Goal: Check status: Check status

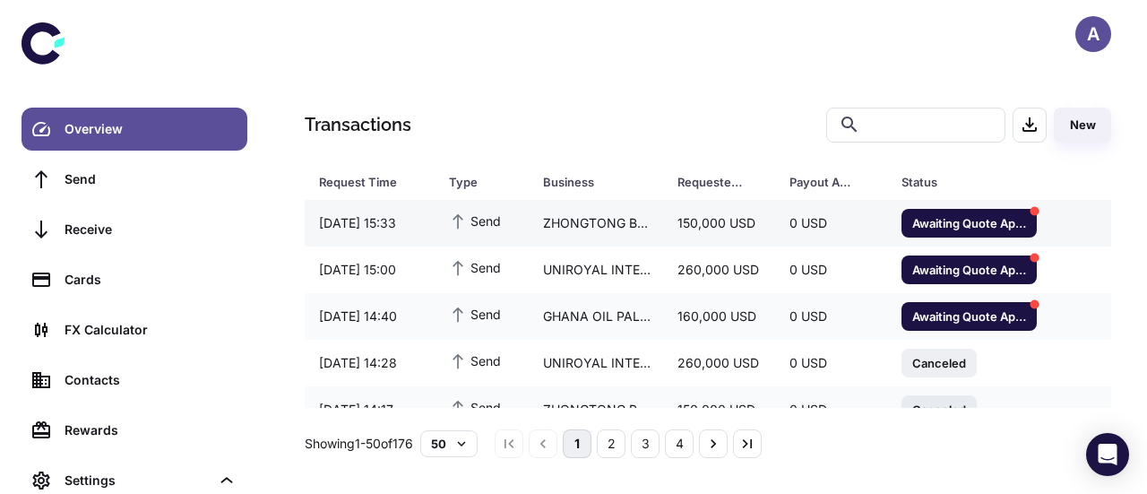
click at [572, 234] on div "ZHONGTONG BUS HONG KONG COMPANY LIMITED" at bounding box center [595, 223] width 134 height 34
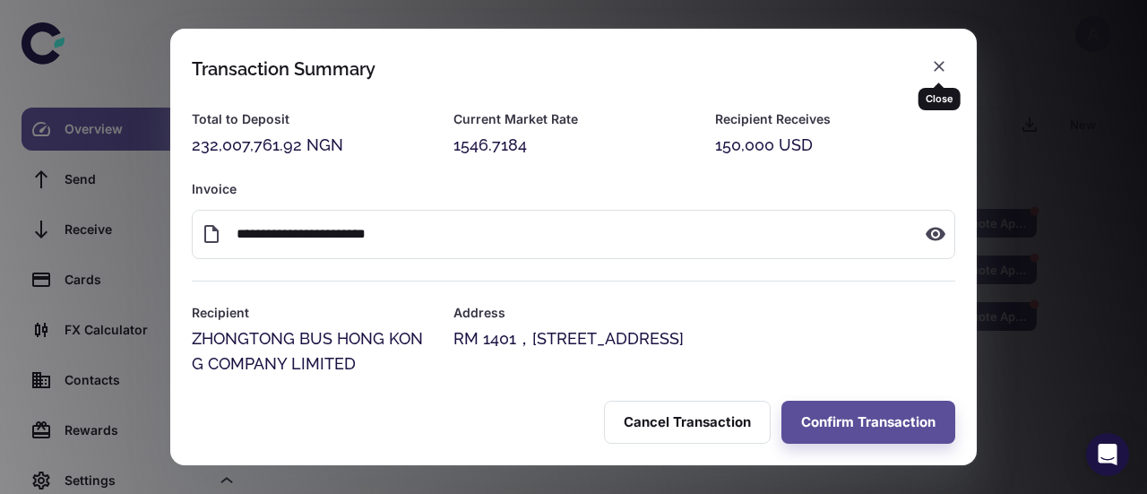
click at [940, 62] on icon "button" at bounding box center [939, 66] width 18 height 18
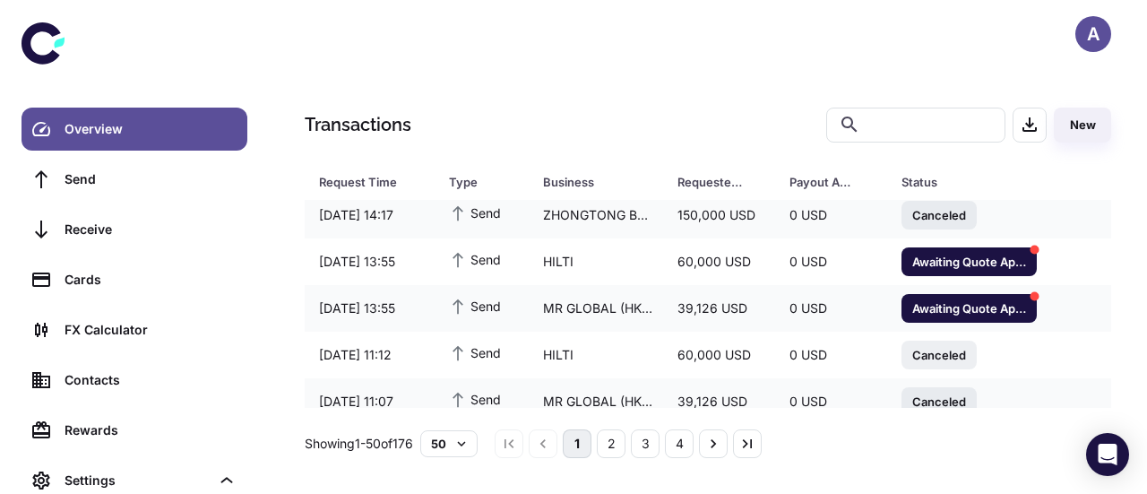
scroll to position [196, 0]
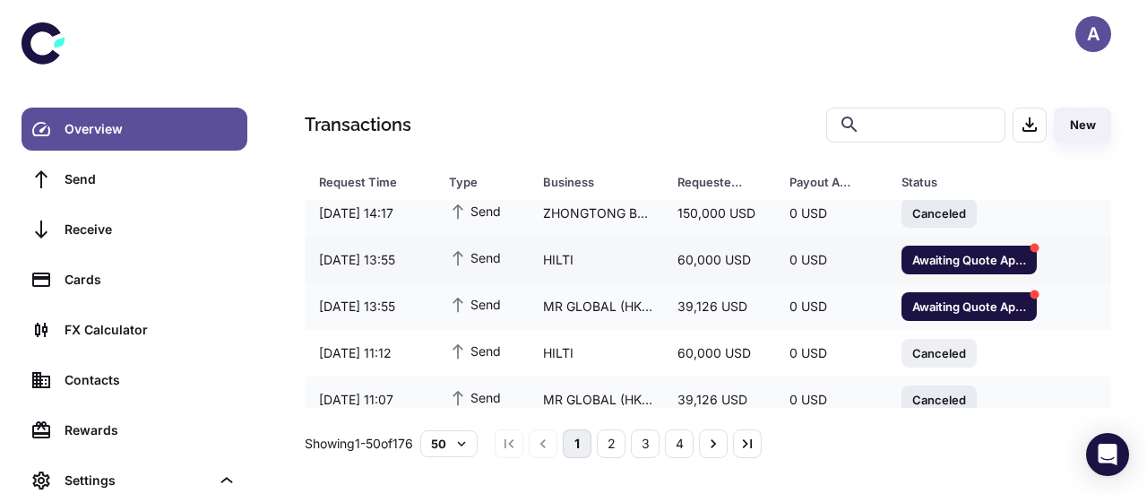
click at [605, 266] on div "HILTI" at bounding box center [595, 260] width 134 height 34
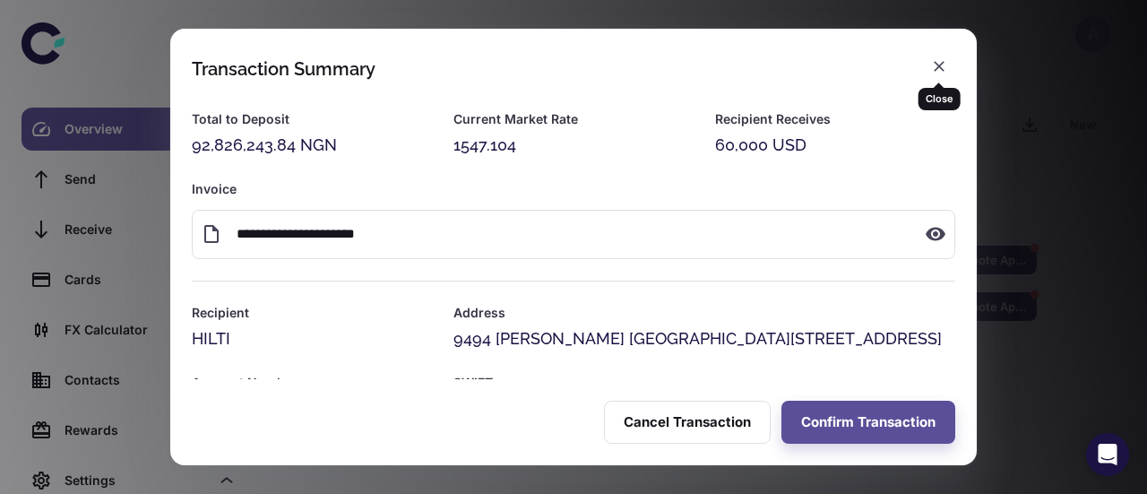
click at [939, 62] on icon "button" at bounding box center [939, 66] width 18 height 18
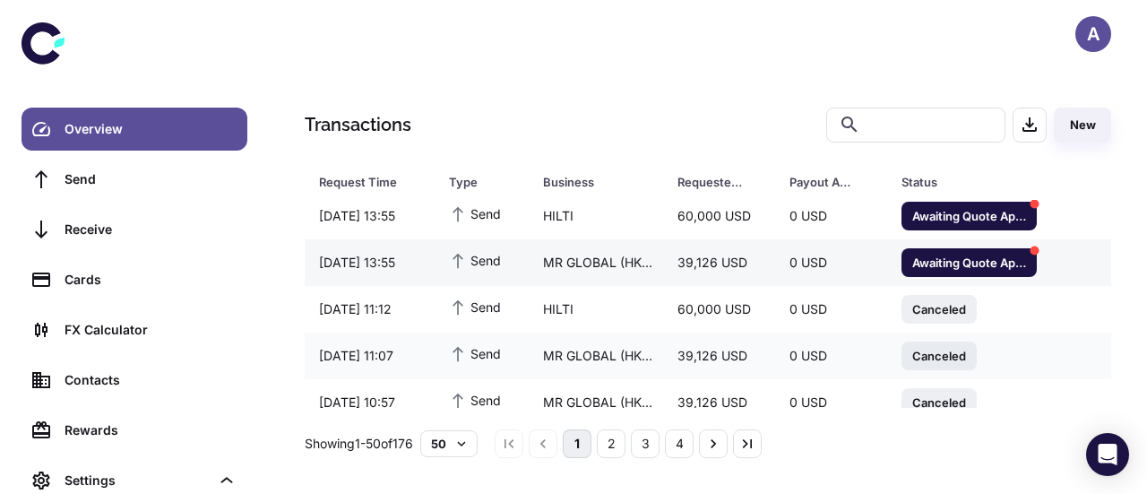
scroll to position [235, 0]
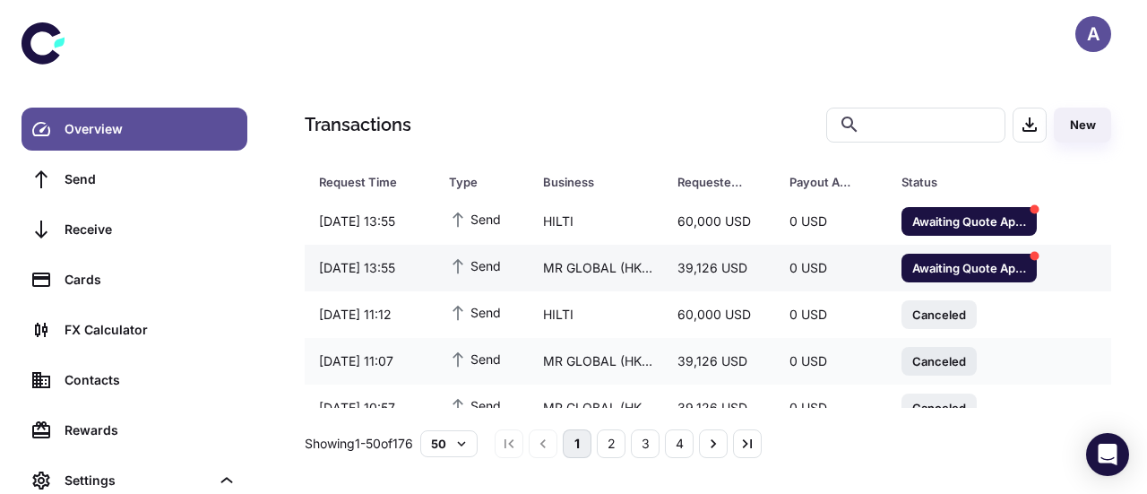
click at [590, 261] on div "MR GLOBAL (HK) LIMITED" at bounding box center [595, 268] width 134 height 34
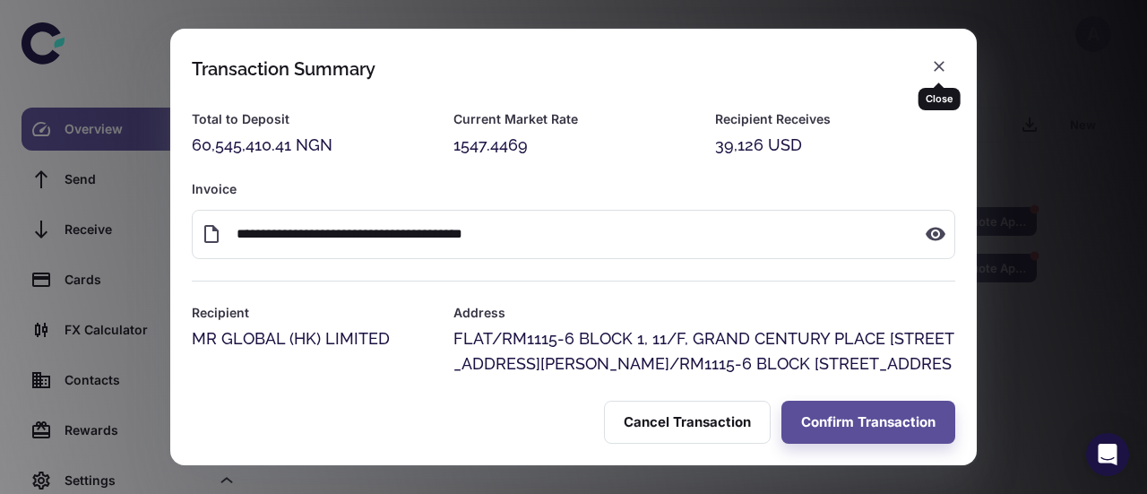
click at [940, 64] on icon "button" at bounding box center [938, 66] width 11 height 11
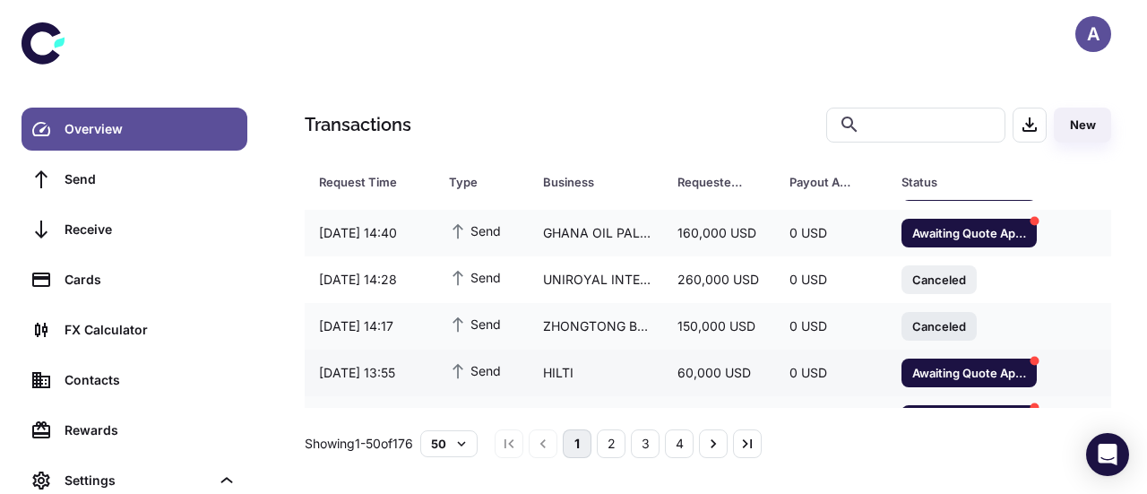
scroll to position [75, 0]
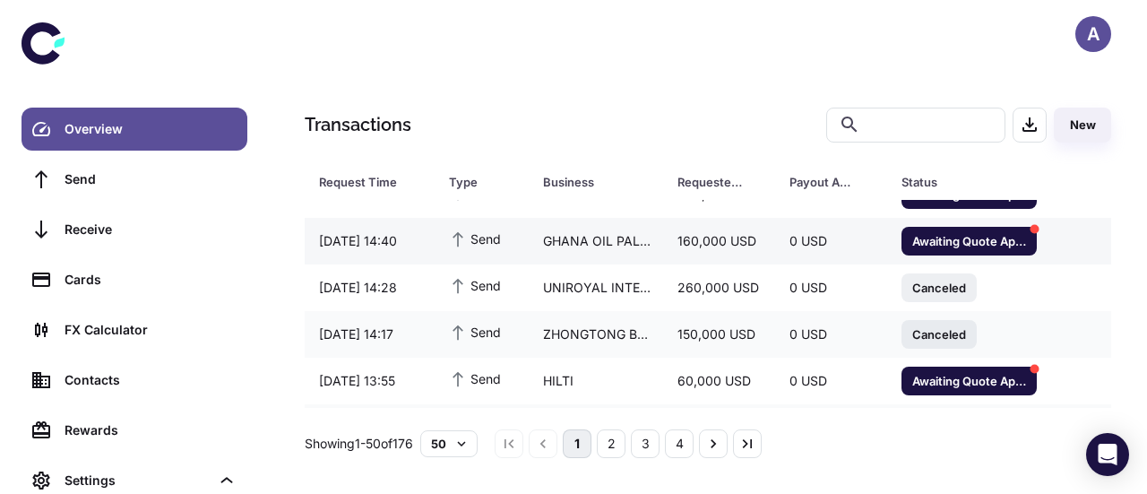
click at [658, 241] on div "GHANA OIL PALM DEVELOPMENT COMPANY LIMITED" at bounding box center [595, 241] width 134 height 34
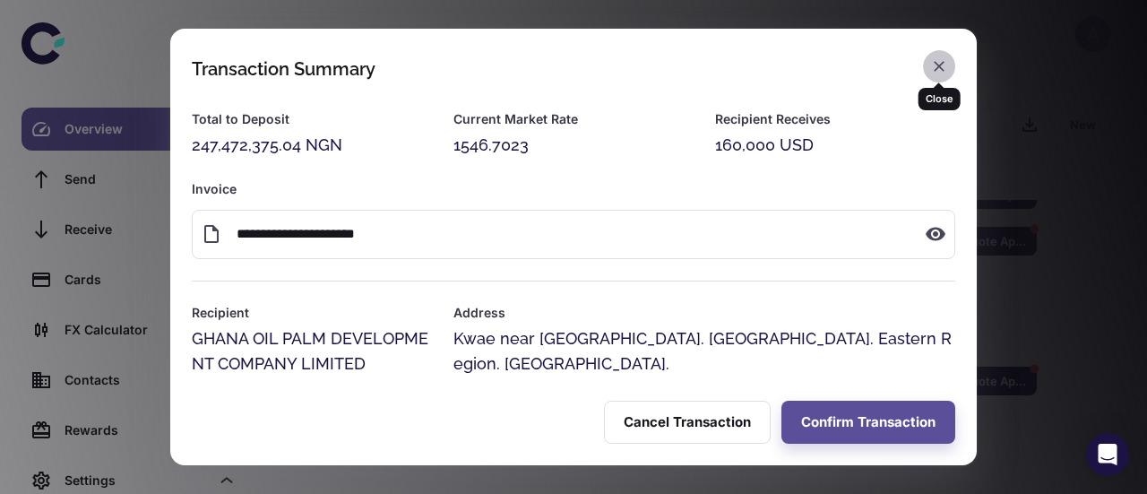
click at [944, 64] on icon "button" at bounding box center [939, 66] width 18 height 18
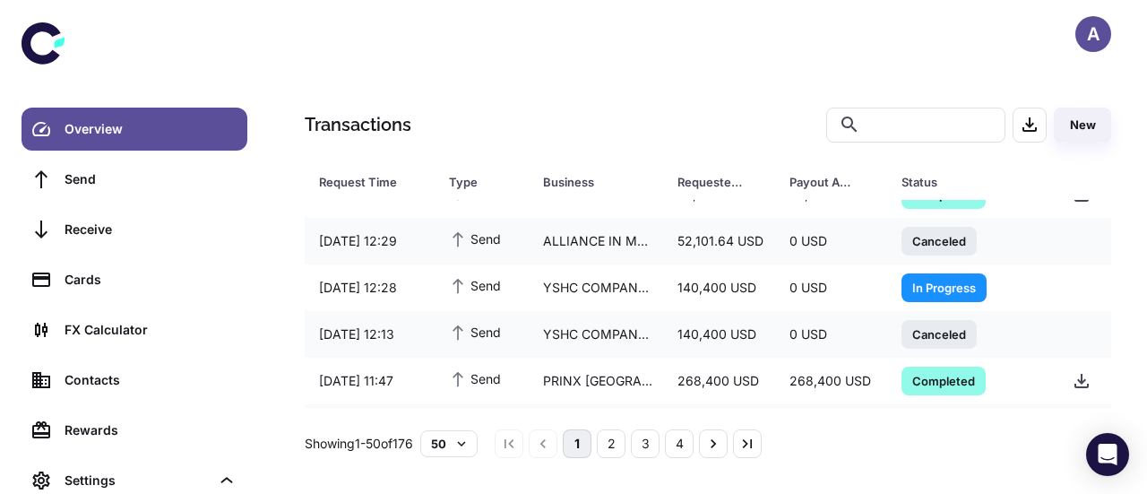
scroll to position [540, 0]
